Goal: Transaction & Acquisition: Purchase product/service

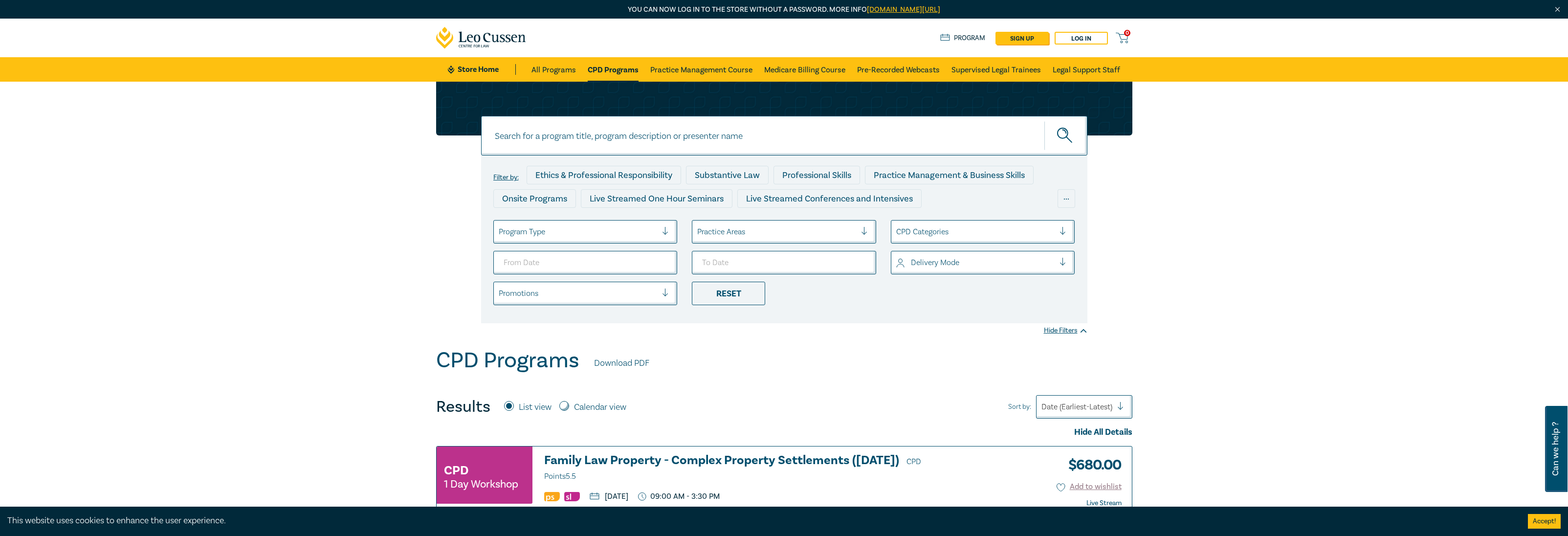
click at [623, 124] on input at bounding box center [784, 136] width 606 height 40
type input "new lawyer"
click at [1044, 121] on button "submit" at bounding box center [1066, 136] width 43 height 30
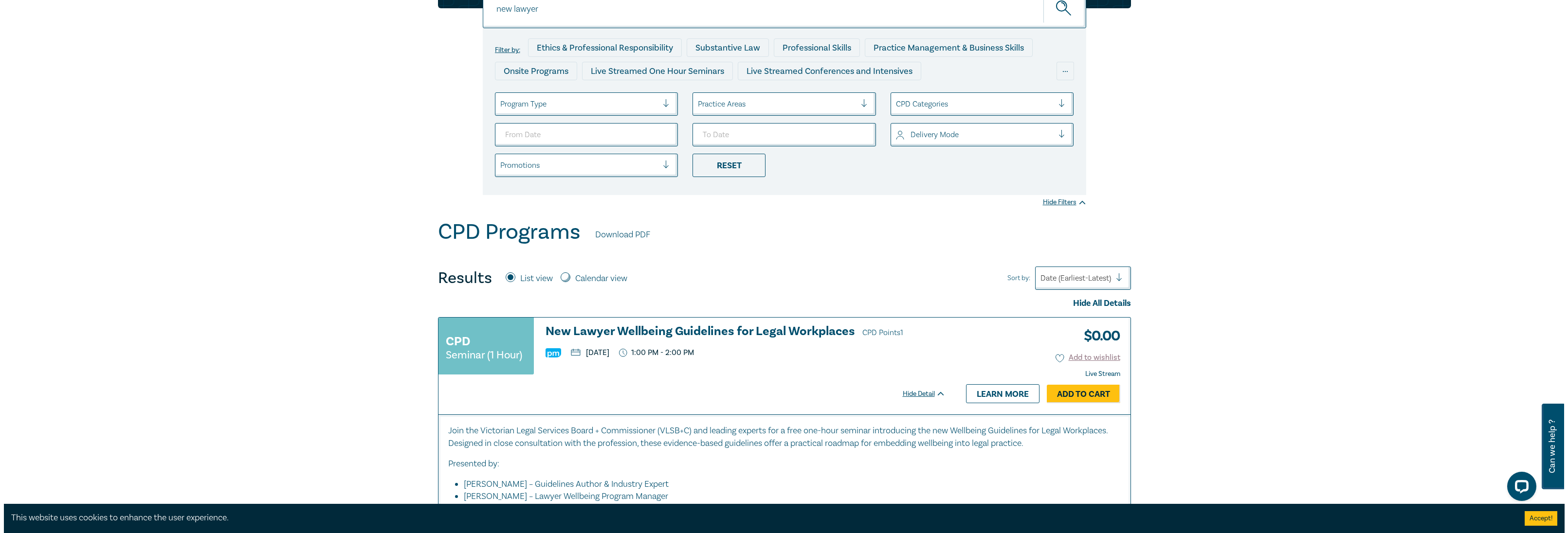
scroll to position [146, 0]
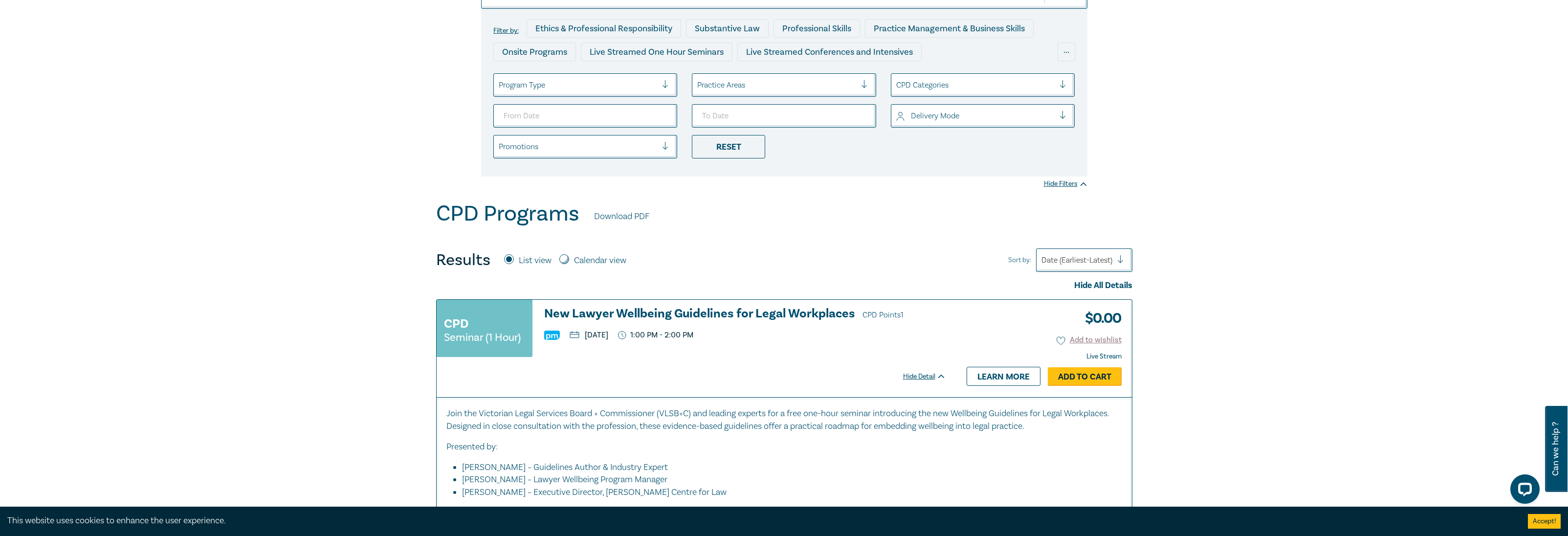
click at [1063, 382] on link "Add to Cart" at bounding box center [1085, 377] width 74 height 19
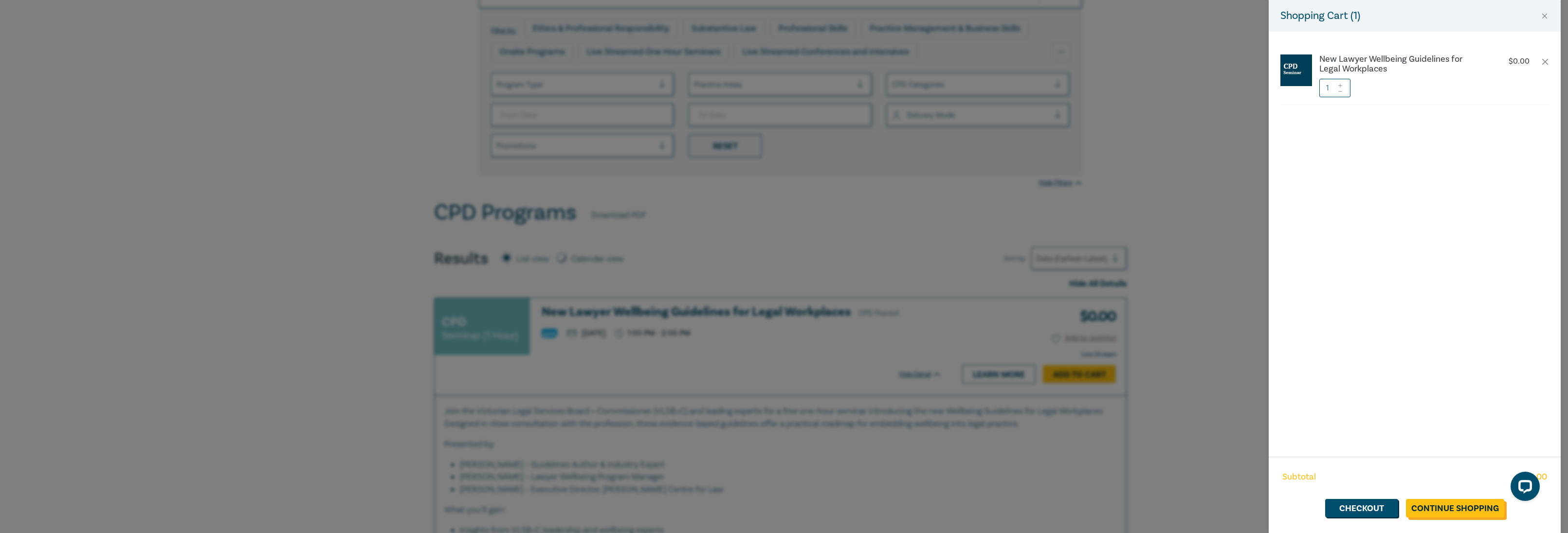
click at [1464, 507] on link "Continue Shopping" at bounding box center [1455, 508] width 98 height 19
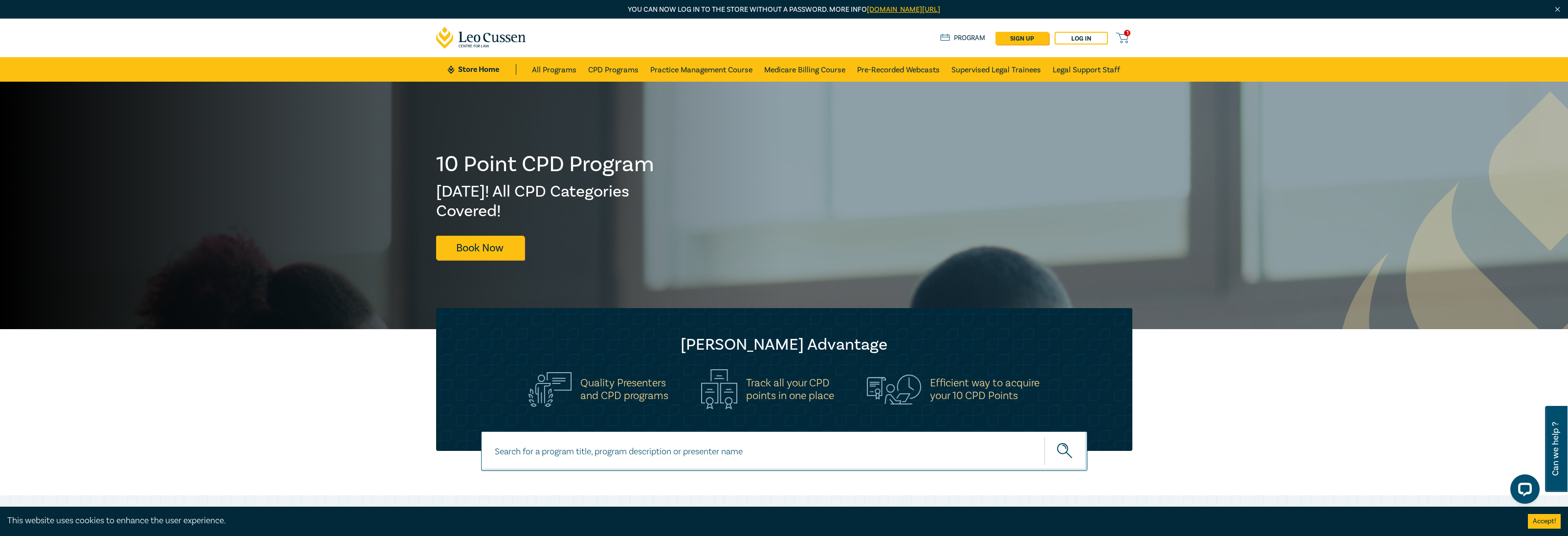
click at [1128, 35] on span "1" at bounding box center [1127, 33] width 6 height 6
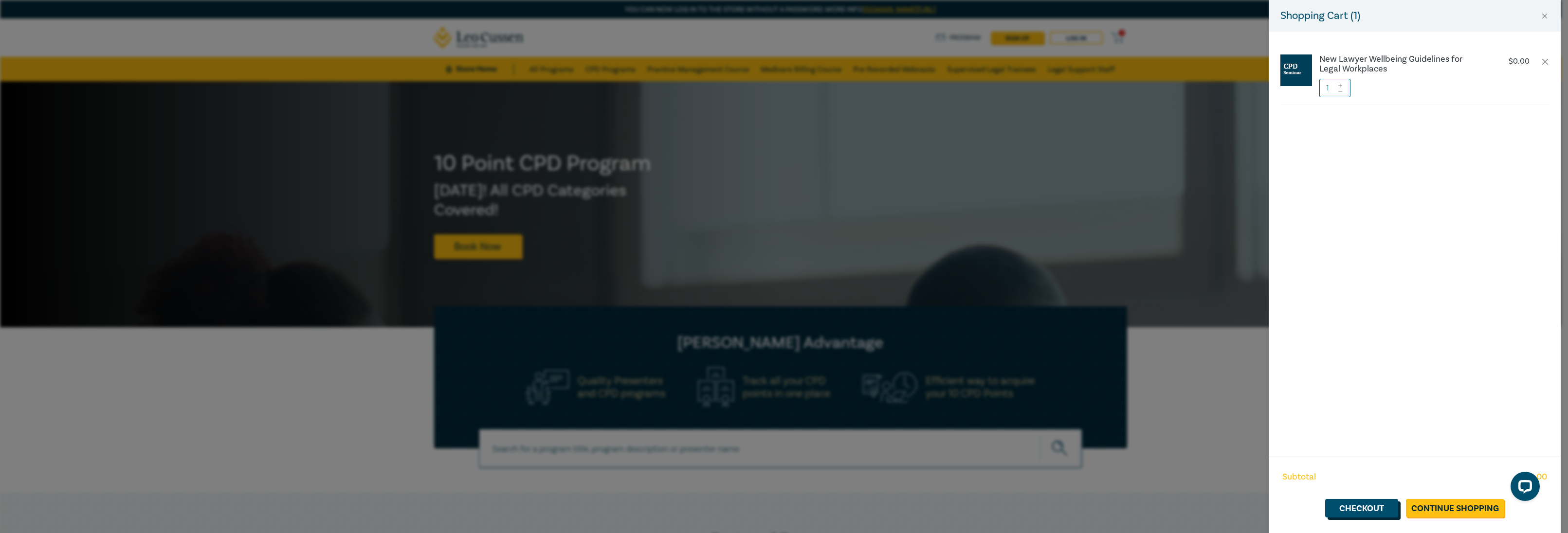
click at [1380, 500] on link "Checkout" at bounding box center [1361, 508] width 73 height 19
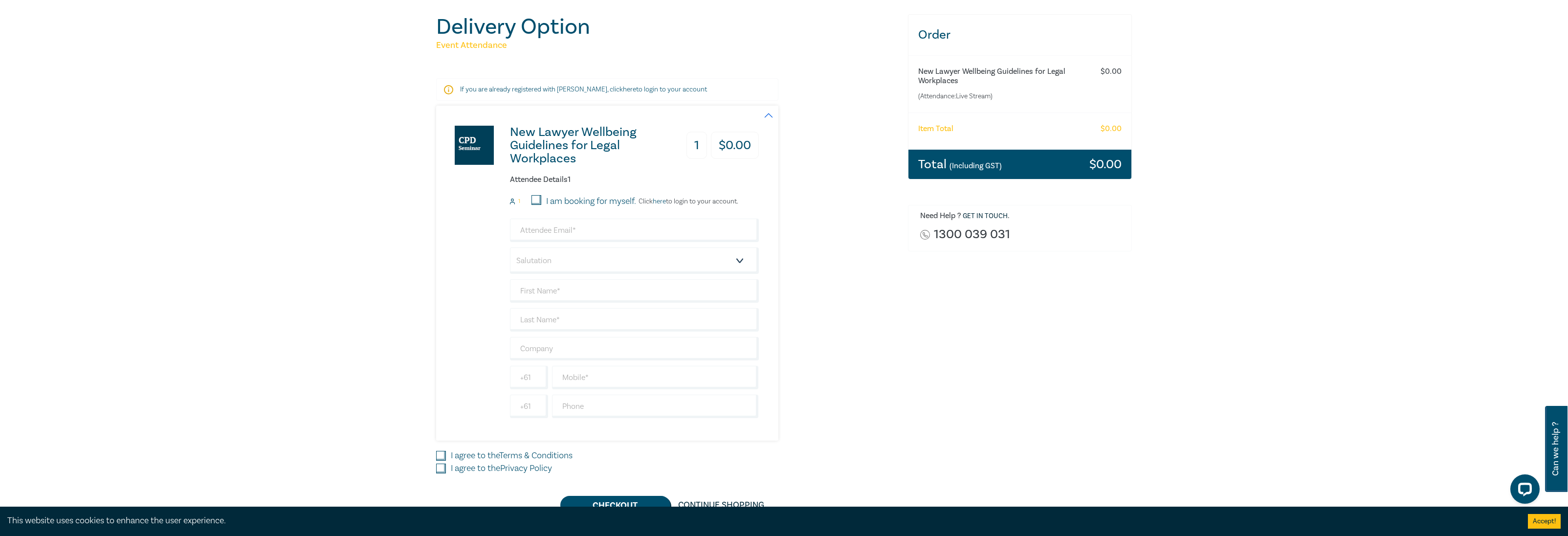
scroll to position [147, 0]
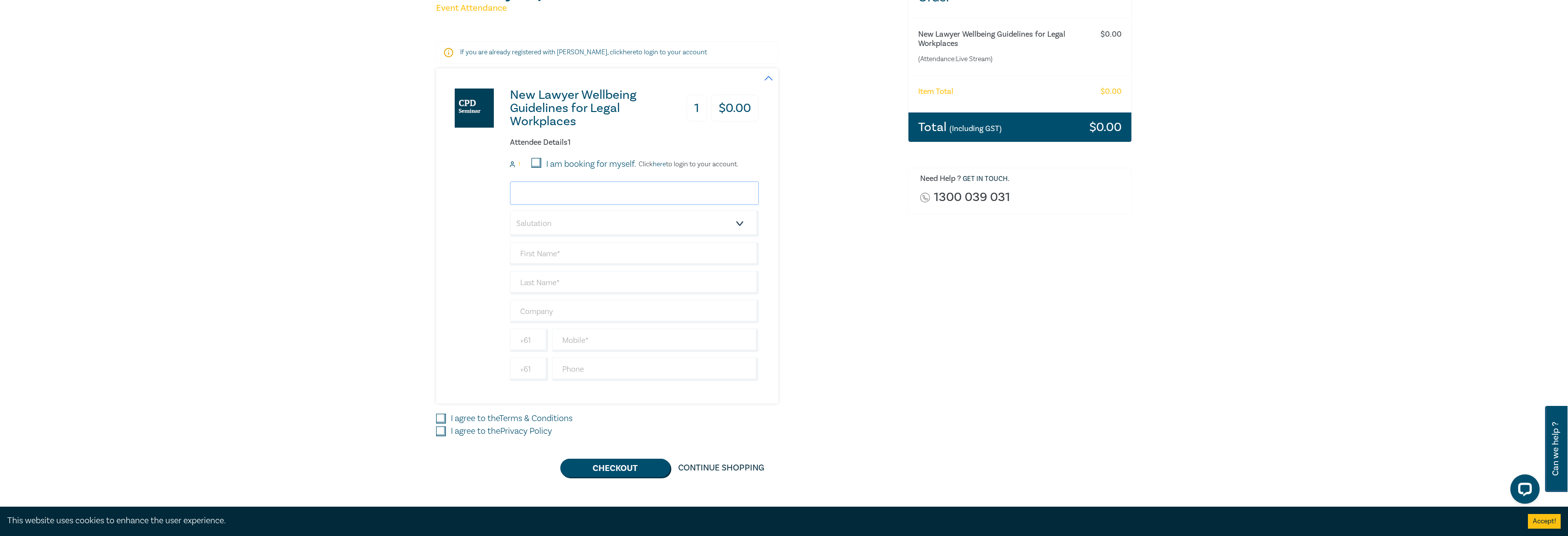
click at [580, 184] on input "email" at bounding box center [634, 194] width 249 height 24
type input "ngeros@leocussen.edu.au"
click at [535, 159] on input "I am booking for myself." at bounding box center [536, 163] width 10 height 10
checkbox input "true"
click at [555, 197] on input "ngeros@leocussen.edu.au" at bounding box center [634, 194] width 249 height 24
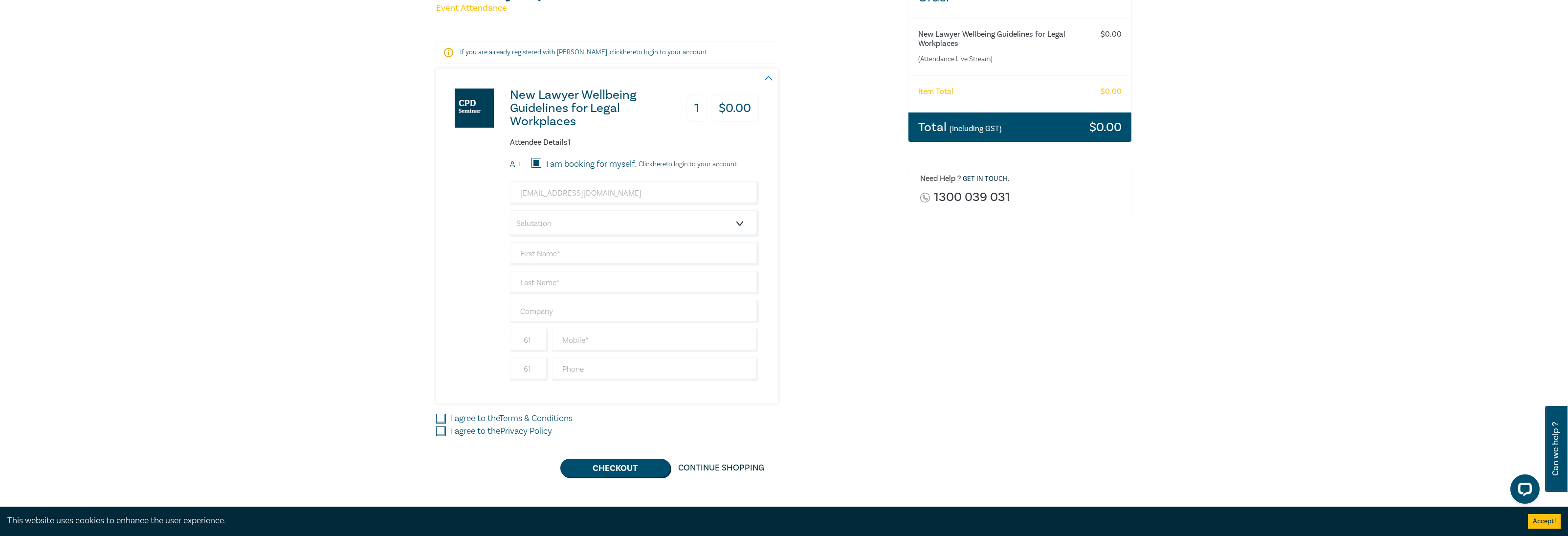
click at [441, 417] on input "I agree to the Terms & Conditions" at bounding box center [441, 419] width 10 height 10
checkbox input "true"
click at [440, 430] on input "I agree to the Privacy Policy" at bounding box center [441, 431] width 10 height 10
checkbox input "true"
click at [629, 472] on button "Checkout" at bounding box center [615, 468] width 110 height 19
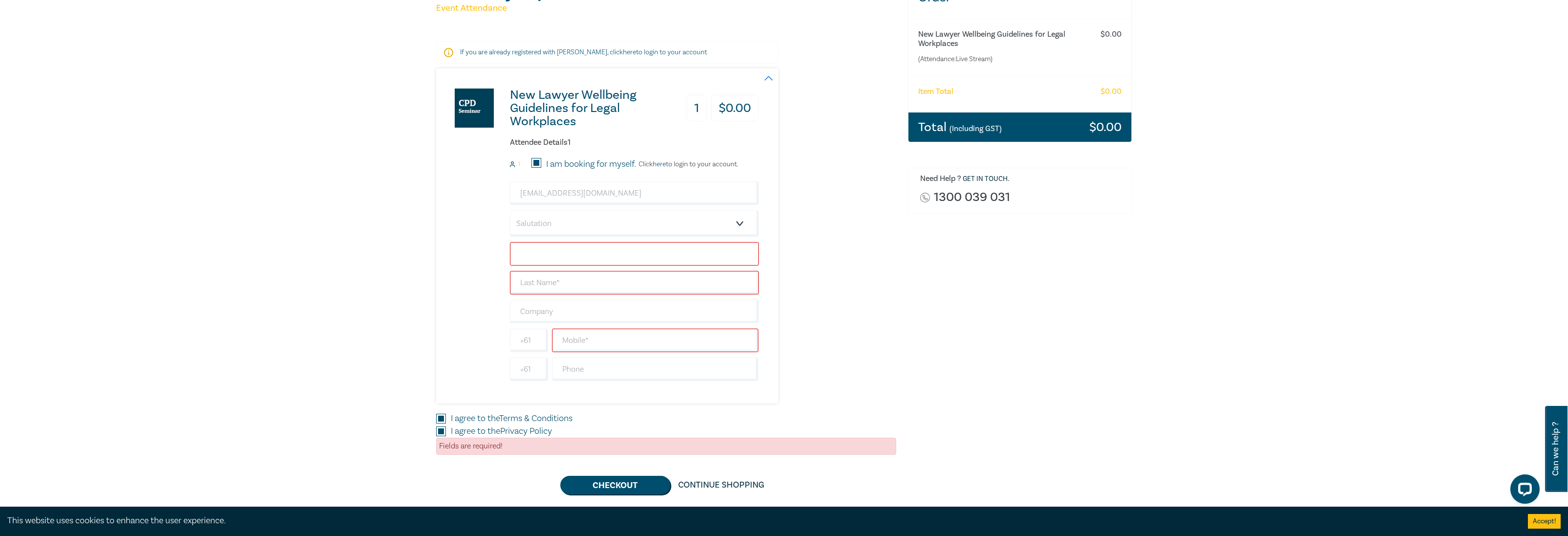
click at [555, 252] on input "text" at bounding box center [634, 254] width 249 height 24
type input "[PERSON_NAME]"
type input "0422296131"
type input "[GEOGRAPHIC_DATA]"
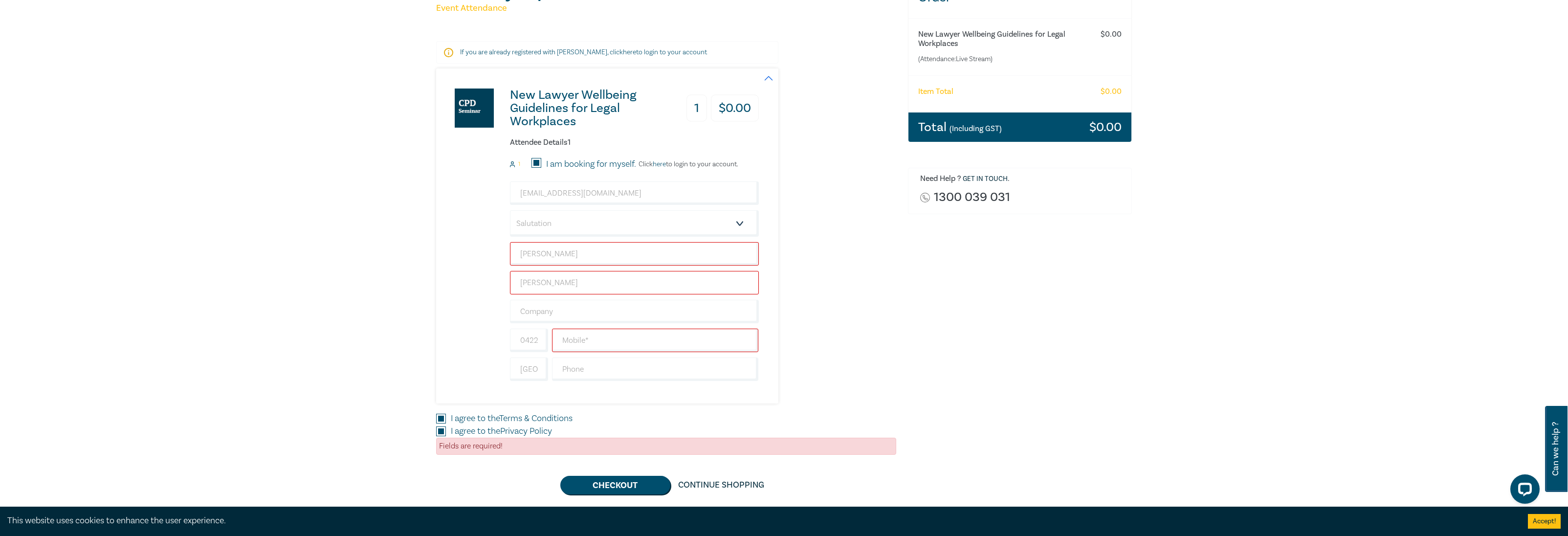
drag, startPoint x: 575, startPoint y: 284, endPoint x: 480, endPoint y: 283, distance: 95.0
click at [480, 283] on div "New Lawyer Wellbeing Guidelines for Legal Workplaces 1 $ 0.00 Attendee Details …" at bounding box center [597, 236] width 323 height 335
click at [686, 317] on input "text" at bounding box center [634, 312] width 249 height 24
click at [675, 332] on input "text" at bounding box center [655, 340] width 207 height 24
type input "0422296131"
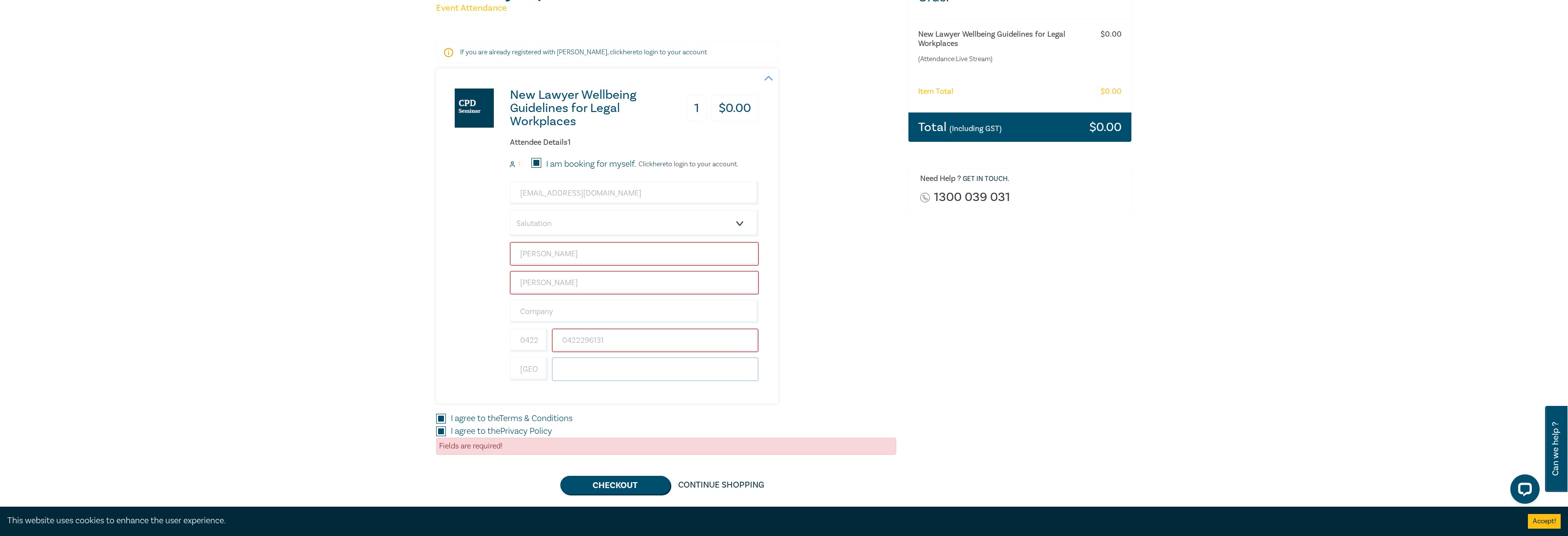
click at [590, 374] on input "text" at bounding box center [655, 370] width 207 height 24
type input "0422296131"
click at [608, 210] on select "Salutation Mr. Mrs. Ms. Miss Dr. Prof. Other" at bounding box center [634, 224] width 249 height 27
select select "Mrs."
click at [510, 210] on select "Salutation Mr. Mrs. Ms. Miss Dr. Prof. Other" at bounding box center [634, 224] width 249 height 27
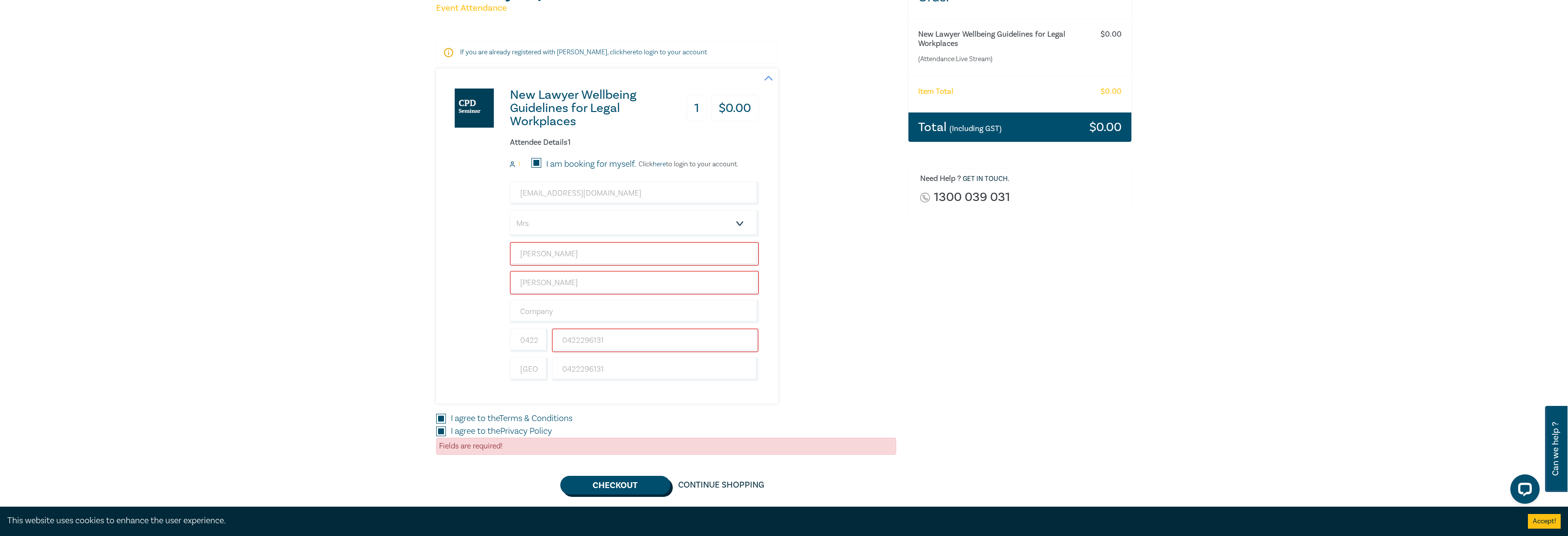
click at [597, 480] on button "Checkout" at bounding box center [615, 485] width 110 height 19
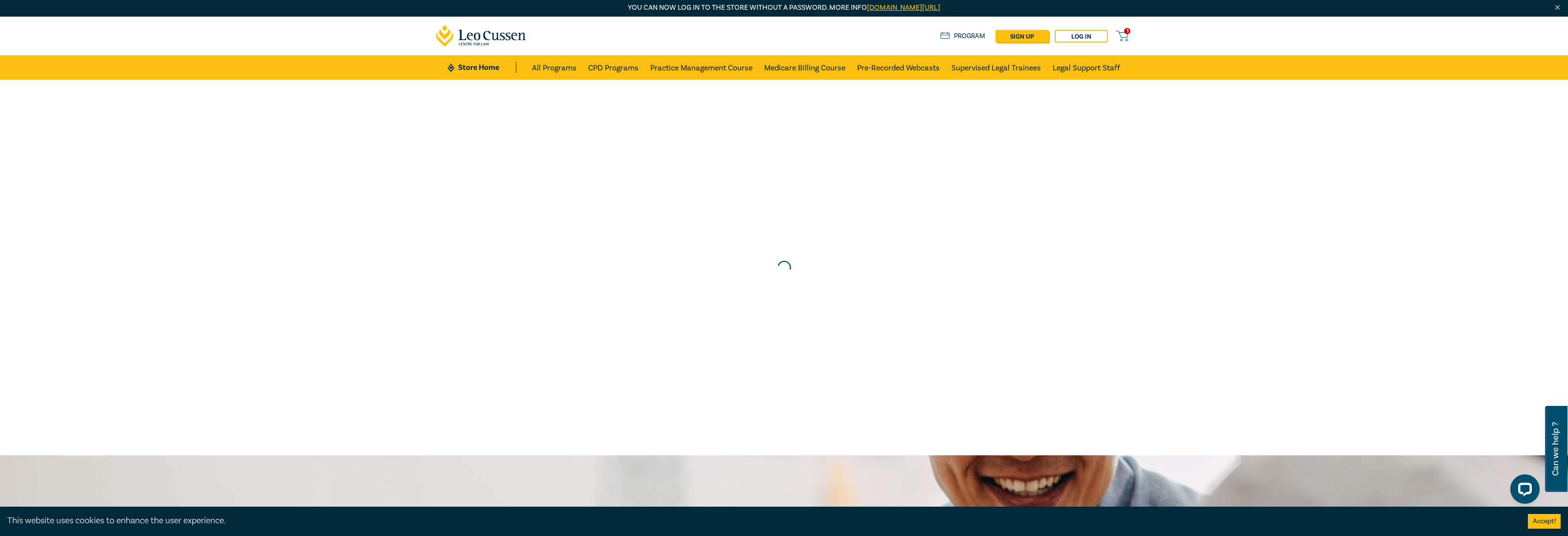
scroll to position [0, 0]
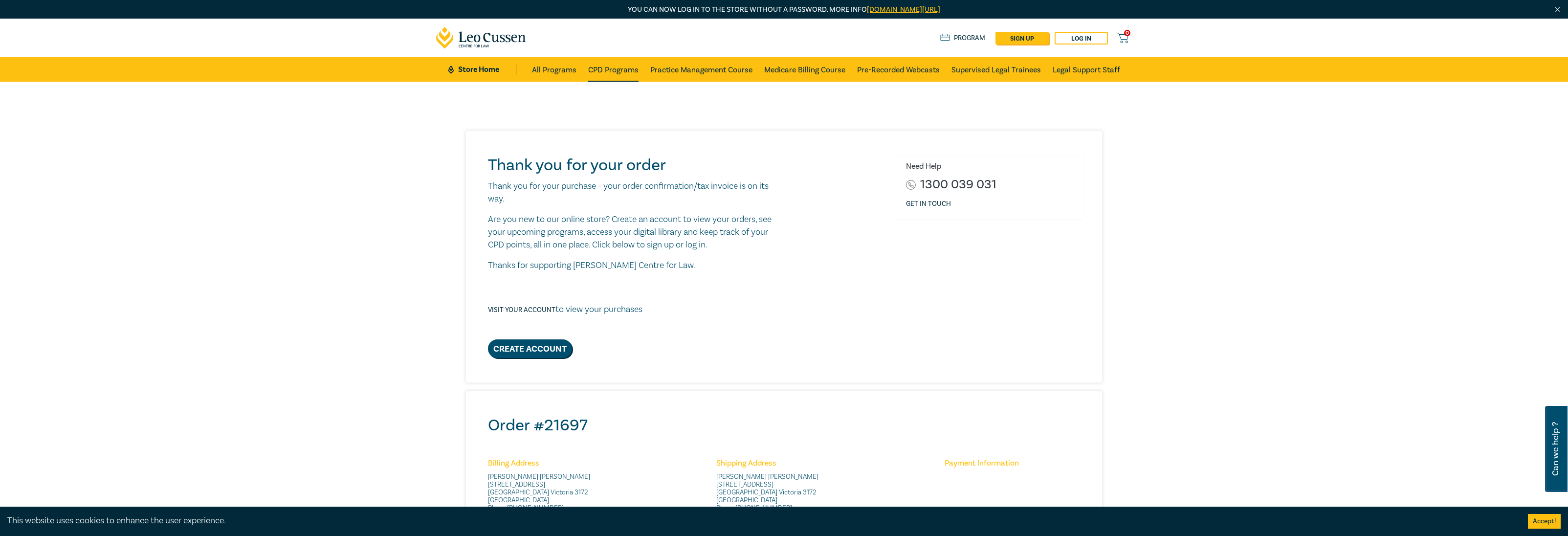
click at [622, 59] on link "CPD Programs" at bounding box center [613, 69] width 50 height 24
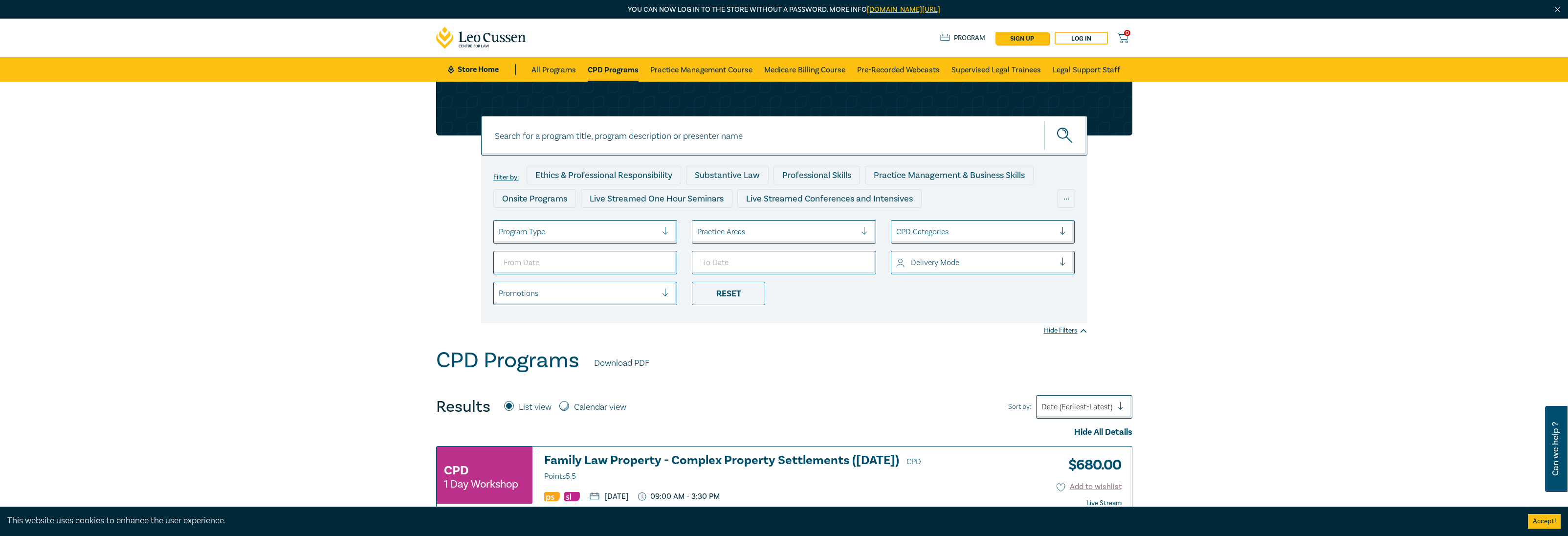
click at [624, 129] on input at bounding box center [784, 136] width 606 height 40
type input "ndis"
click at [1044, 121] on button "submit" at bounding box center [1066, 136] width 43 height 30
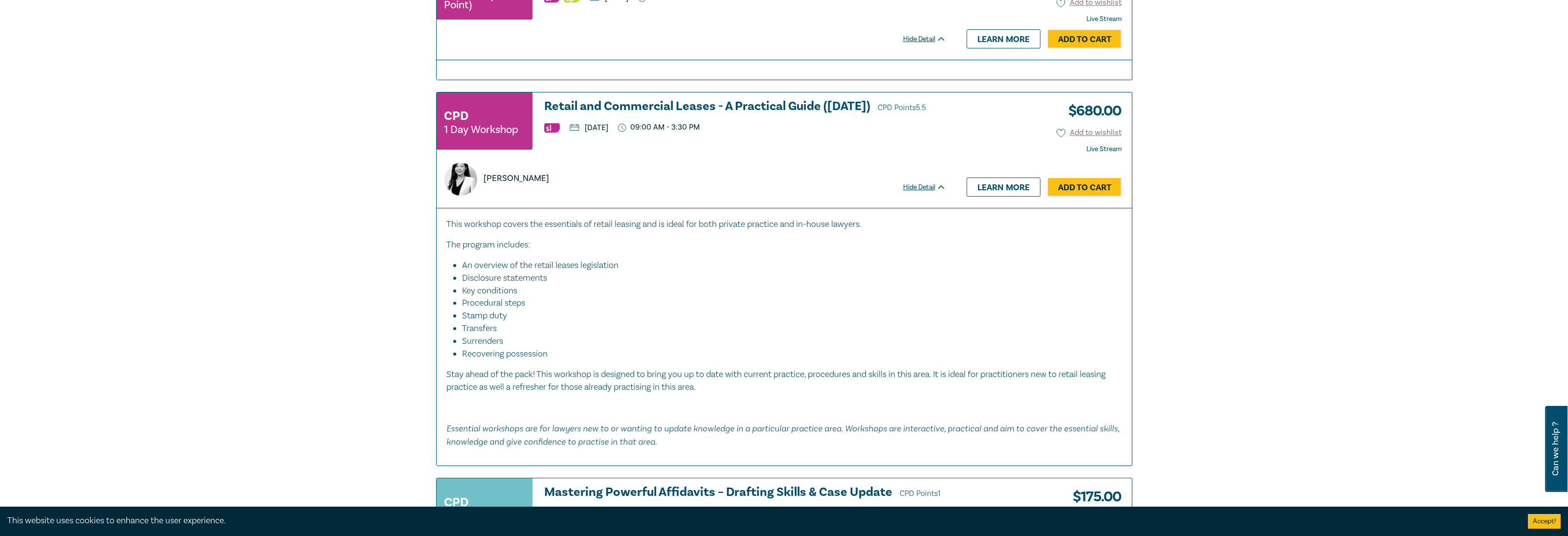
scroll to position [489, 0]
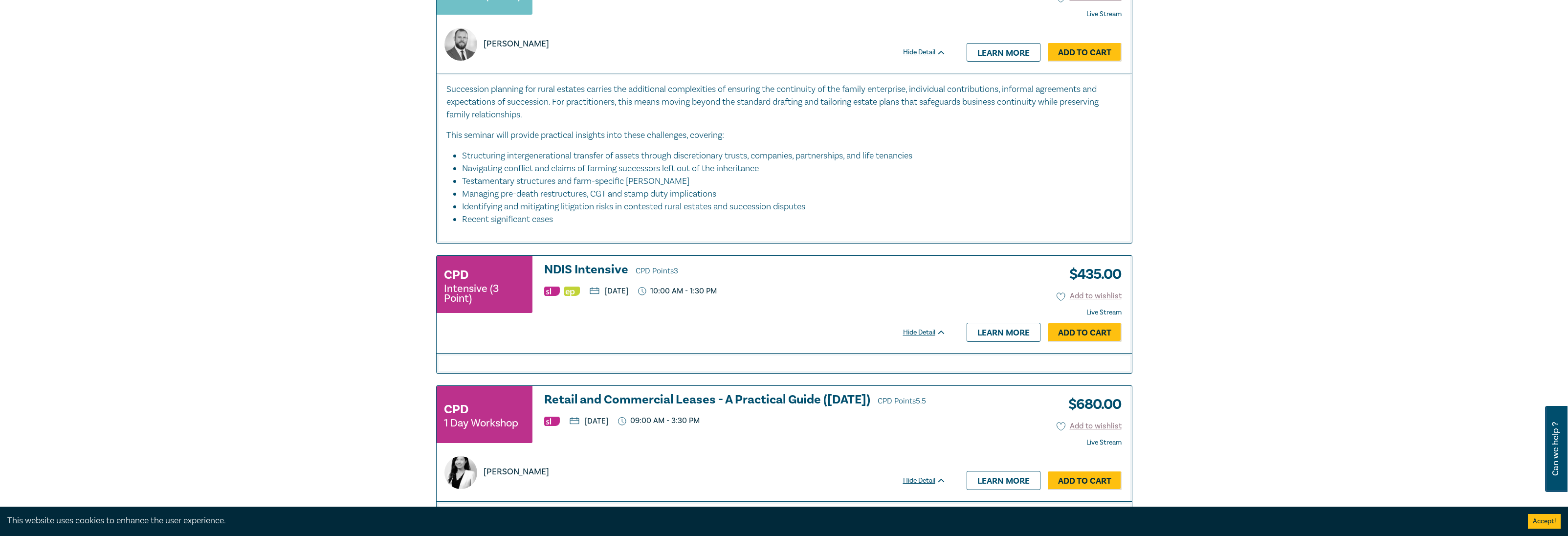
click at [579, 268] on h3 "NDIS Intensive CPD Points 3" at bounding box center [745, 270] width 402 height 15
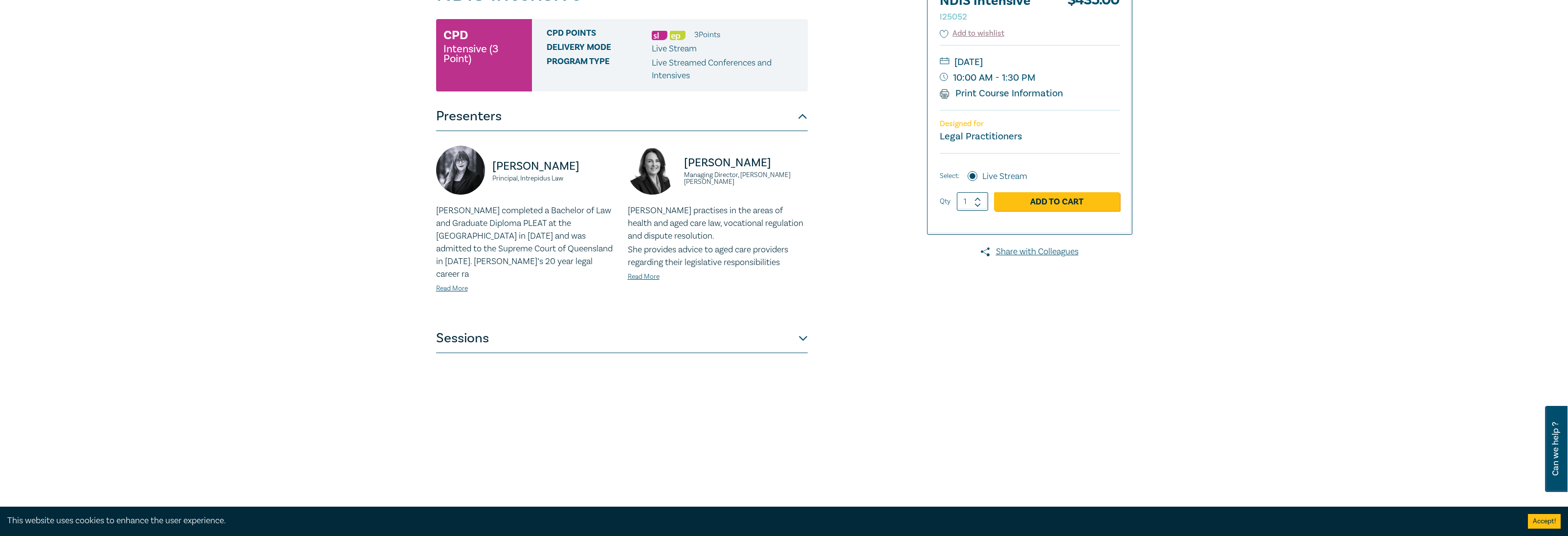
scroll to position [342, 0]
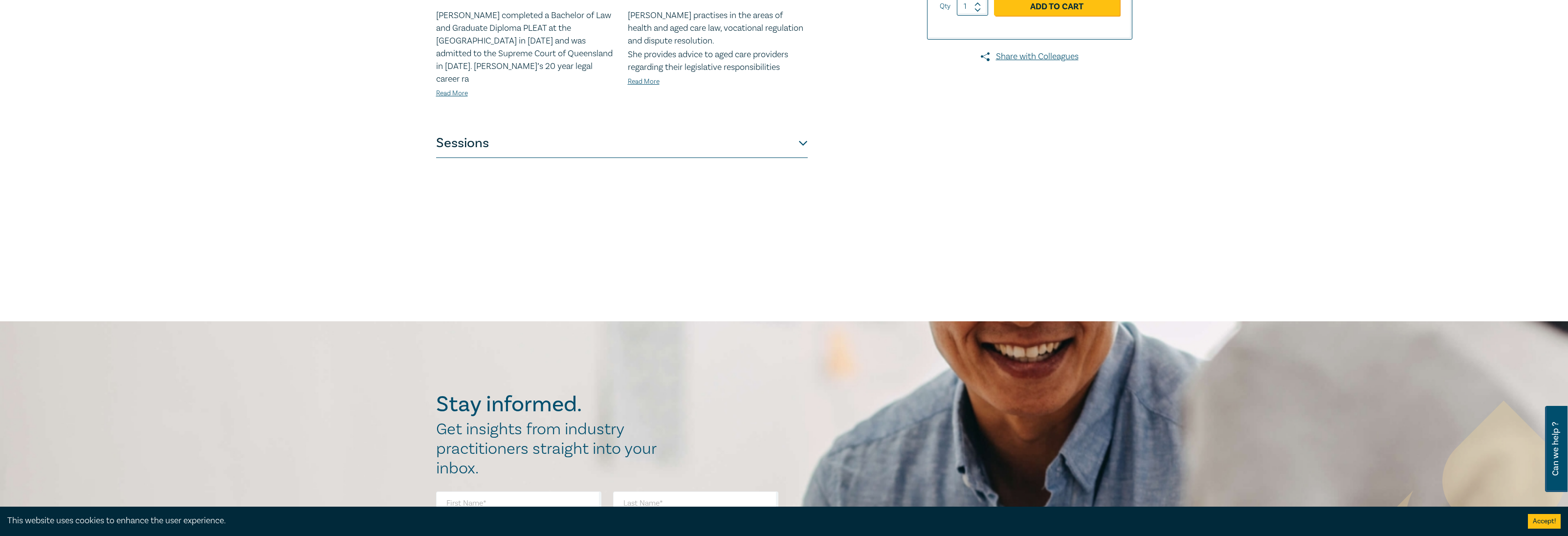
click at [497, 129] on button "Sessions" at bounding box center [622, 143] width 372 height 29
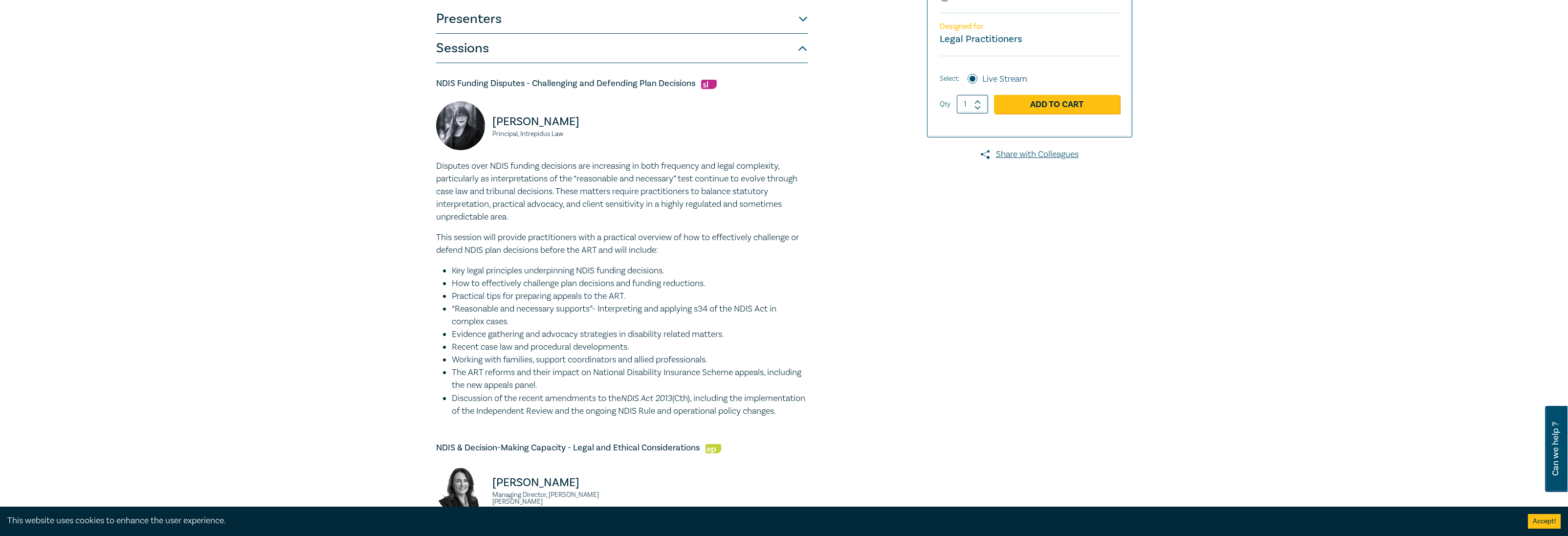
scroll to position [98, 0]
